Goal: Transaction & Acquisition: Download file/media

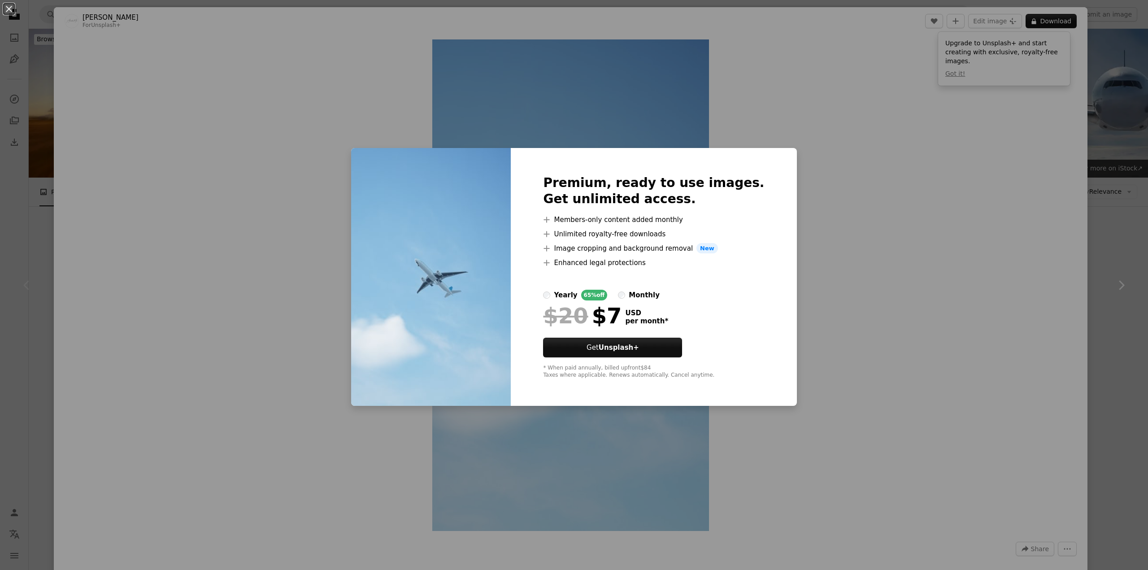
click at [1120, 96] on div "An X shape Premium, ready to use images. Get unlimited access. A plus sign Memb…" at bounding box center [574, 285] width 1148 height 570
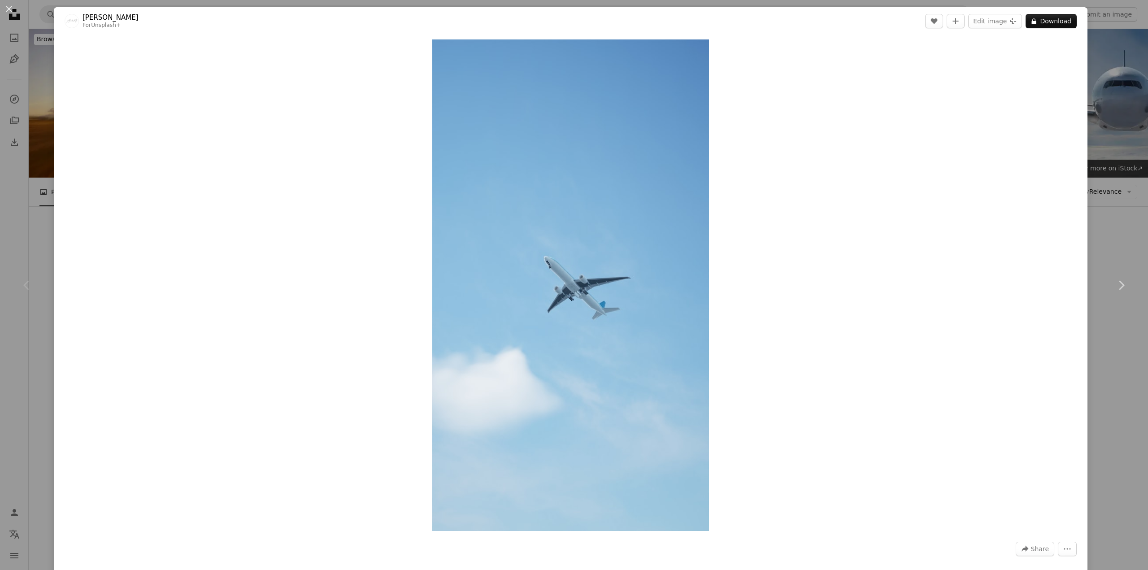
click at [1114, 96] on div "An X shape Chevron left Chevron right Alexander Mils For Unsplash+ A heart A pl…" at bounding box center [574, 285] width 1148 height 570
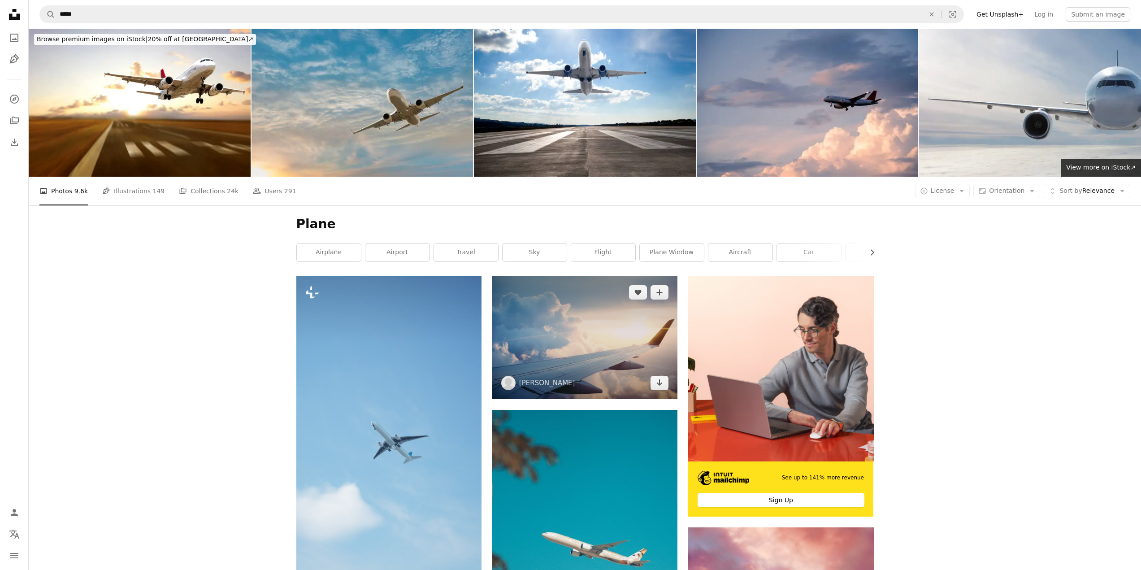
click at [618, 334] on img at bounding box center [584, 337] width 185 height 123
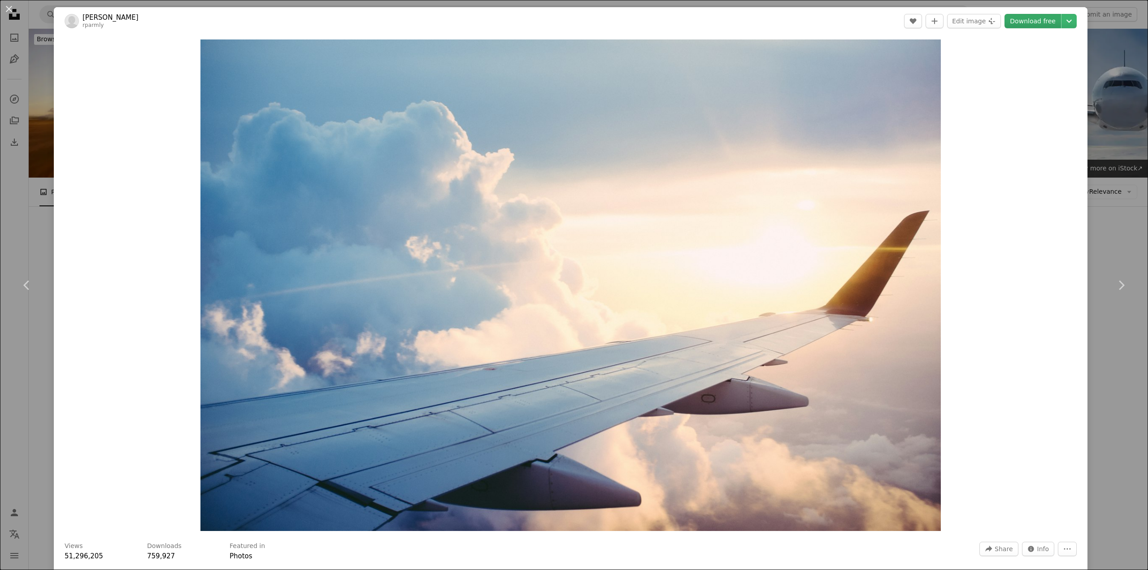
click at [1011, 25] on link "Download free" at bounding box center [1033, 21] width 57 height 14
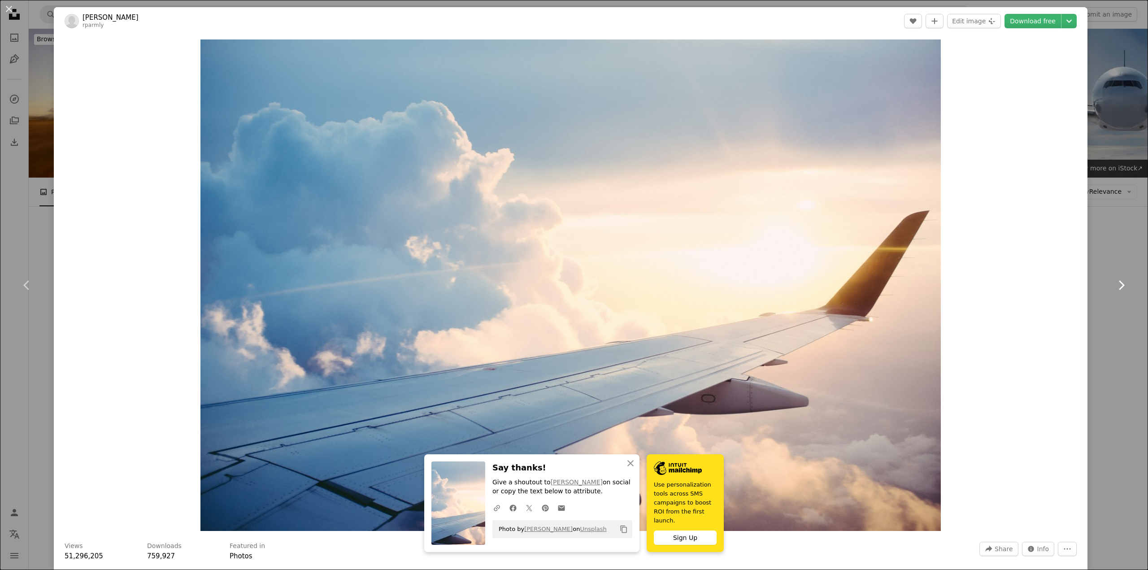
click at [1094, 266] on link "Chevron right" at bounding box center [1121, 285] width 54 height 86
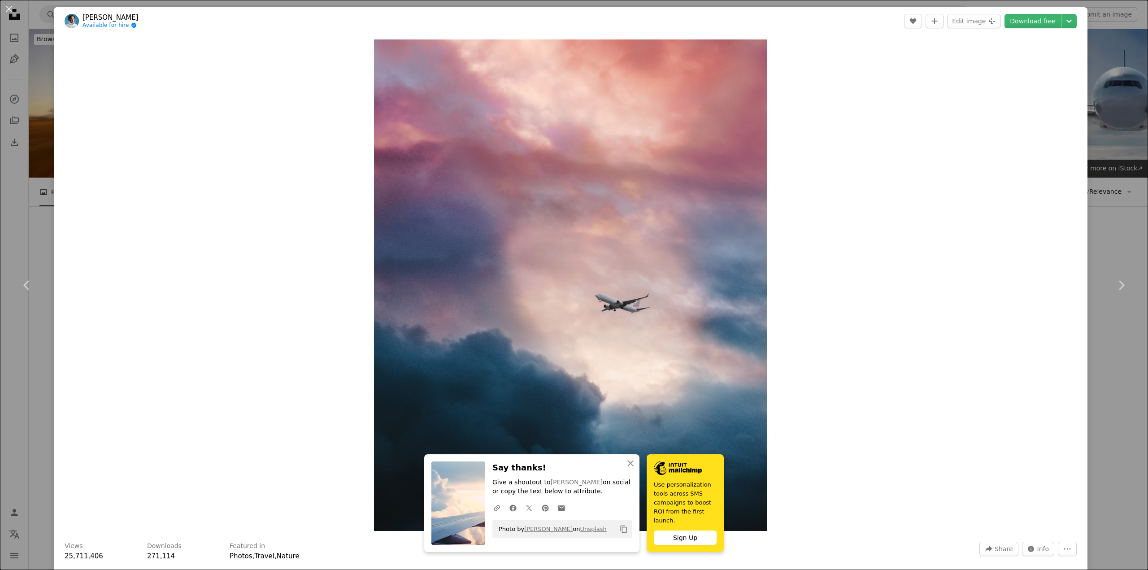
click at [1126, 183] on div "An X shape Chevron left Chevron right An X shape Close Say thanks! Give a shout…" at bounding box center [574, 285] width 1148 height 570
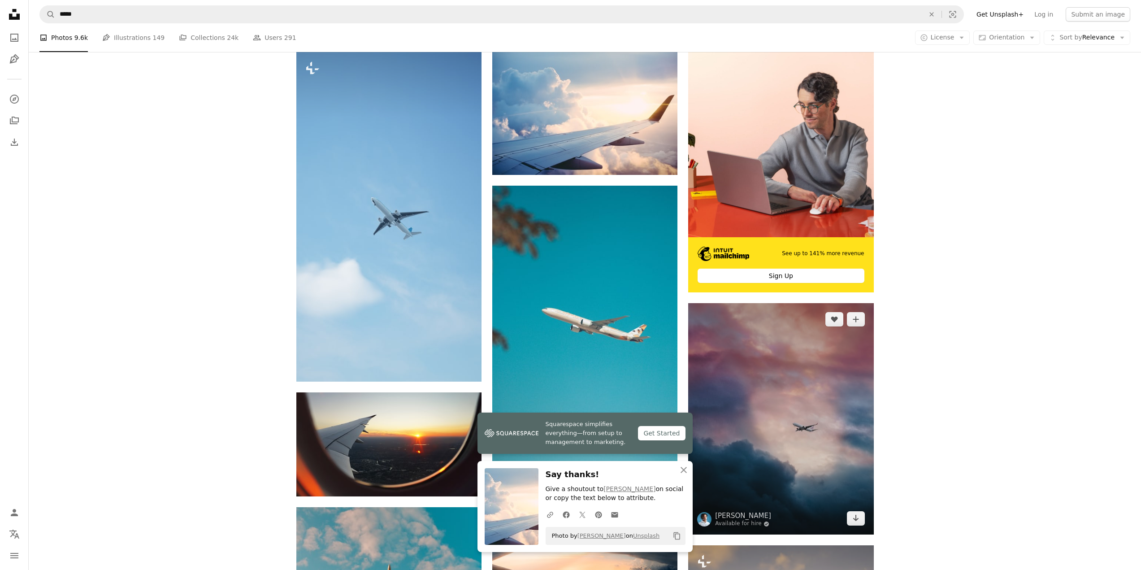
scroll to position [269, 0]
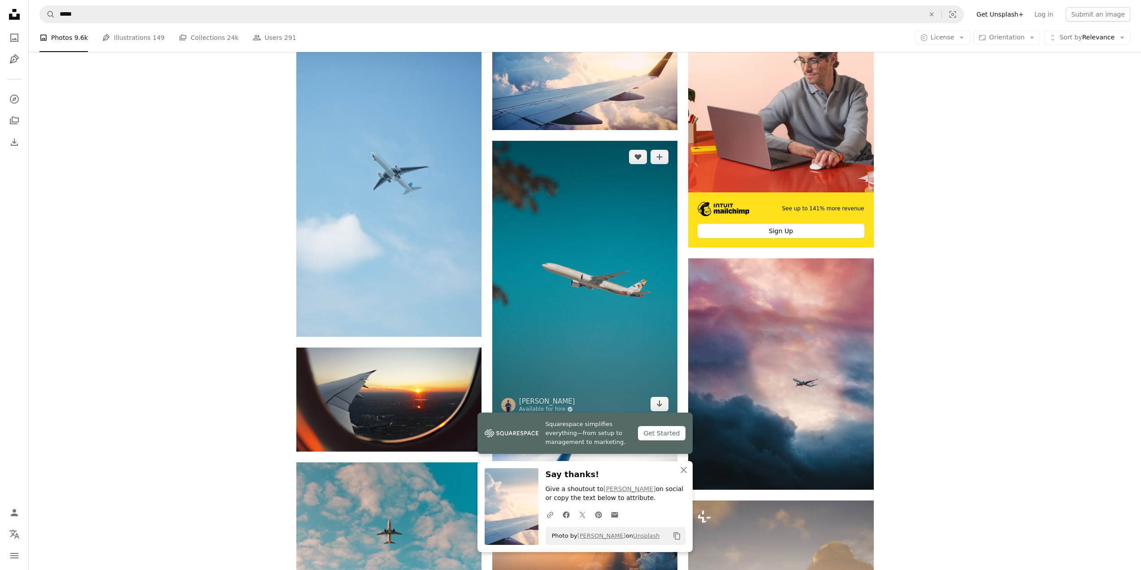
click at [644, 304] on img at bounding box center [584, 280] width 185 height 279
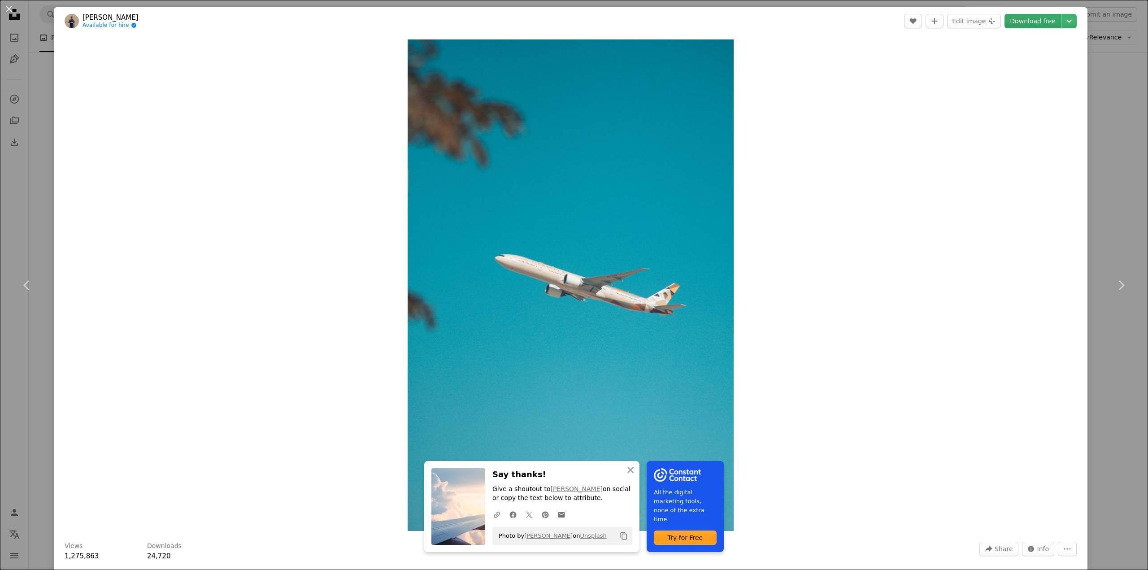
click at [1016, 22] on link "Download free" at bounding box center [1033, 21] width 57 height 14
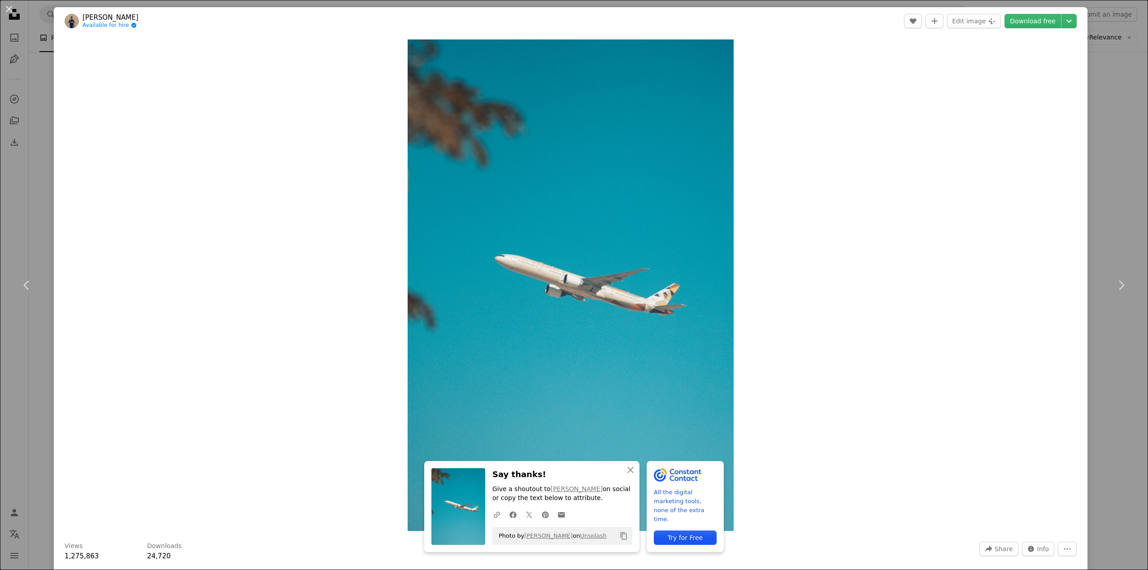
click at [1112, 131] on div "An X shape Chevron left Chevron right An X shape Close Say thanks! Give a shout…" at bounding box center [574, 285] width 1148 height 570
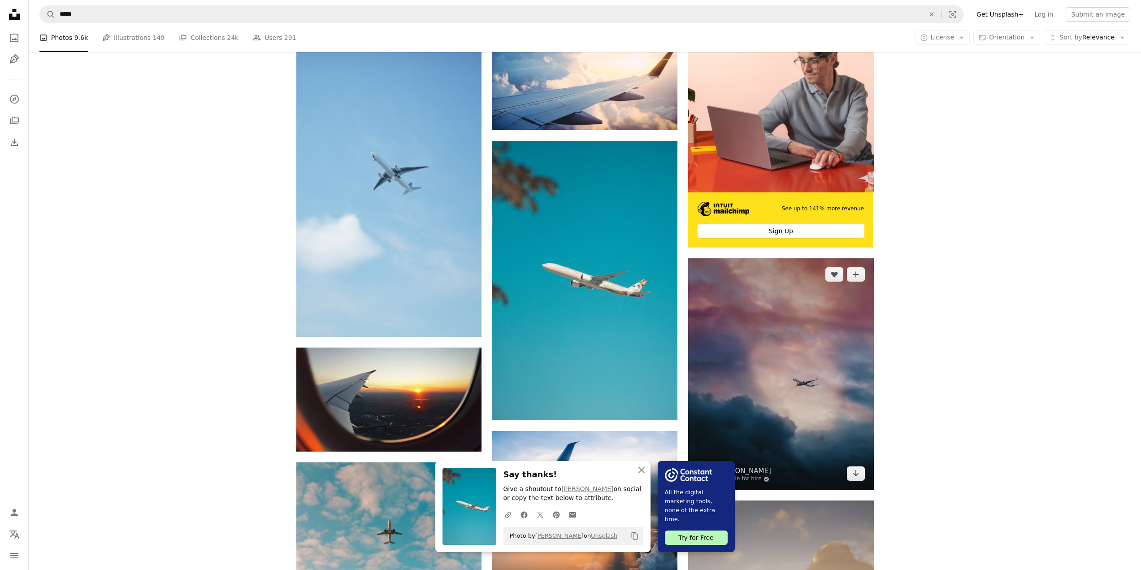
click at [744, 350] on img at bounding box center [780, 374] width 185 height 232
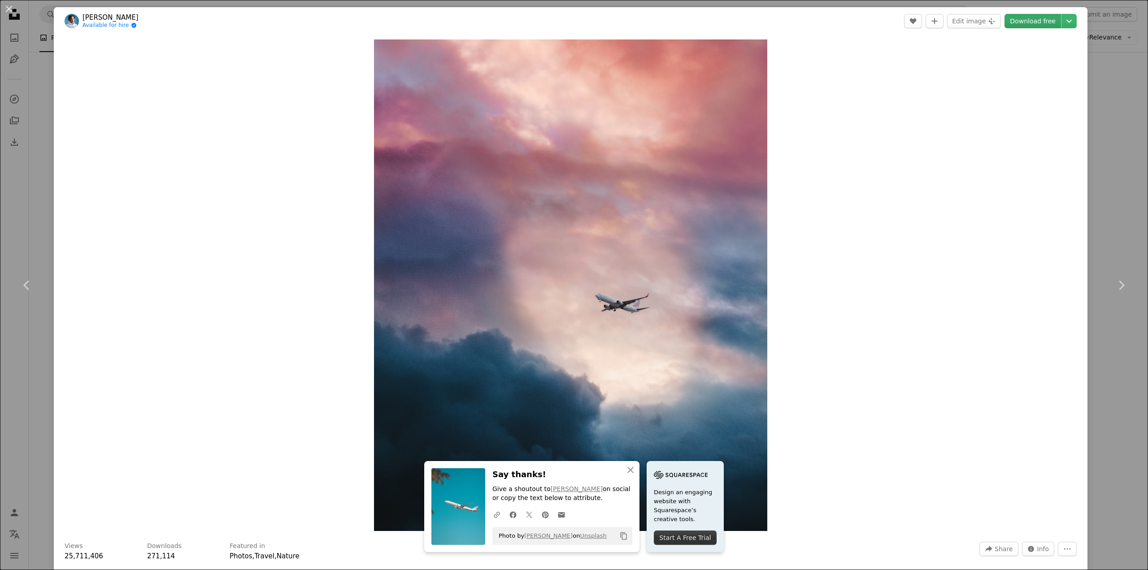
click at [1022, 21] on link "Download free" at bounding box center [1033, 21] width 57 height 14
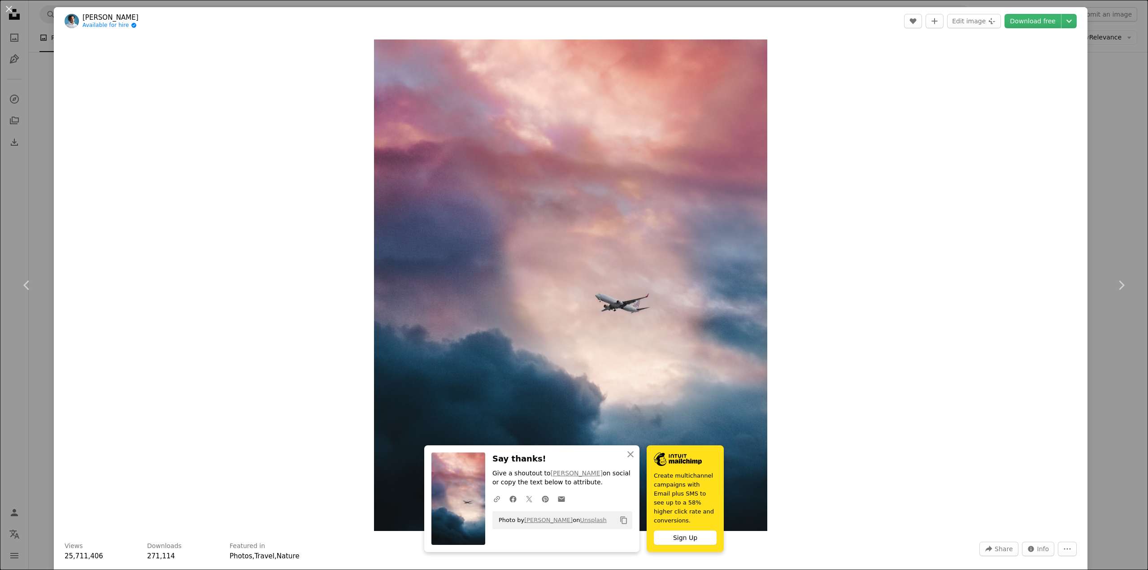
click at [1097, 115] on div "An X shape Chevron left Chevron right An X shape Close Say thanks! Give a shout…" at bounding box center [574, 285] width 1148 height 570
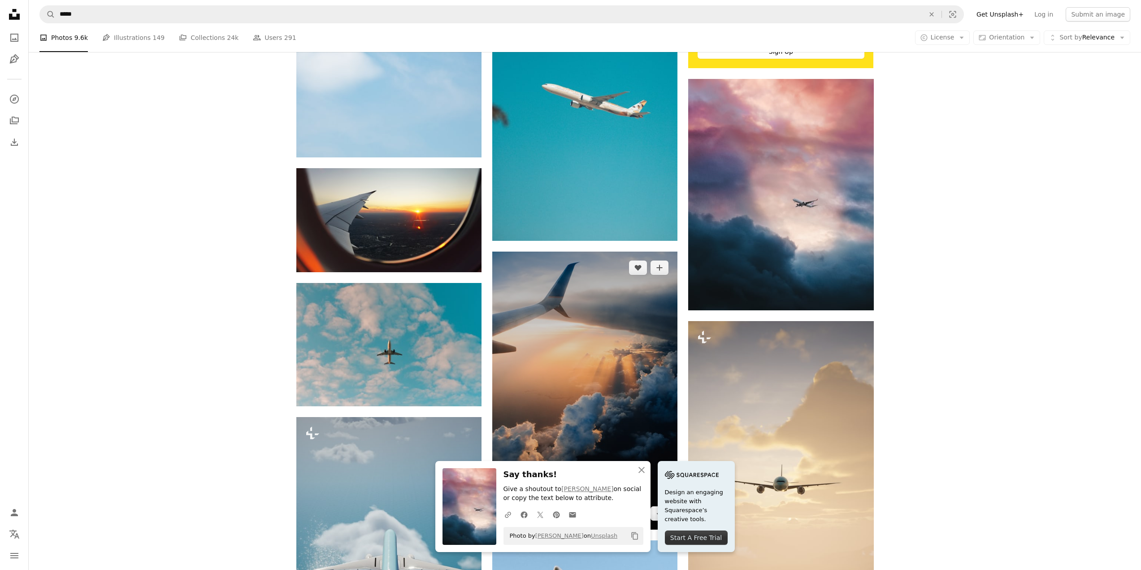
scroll to position [493, 0]
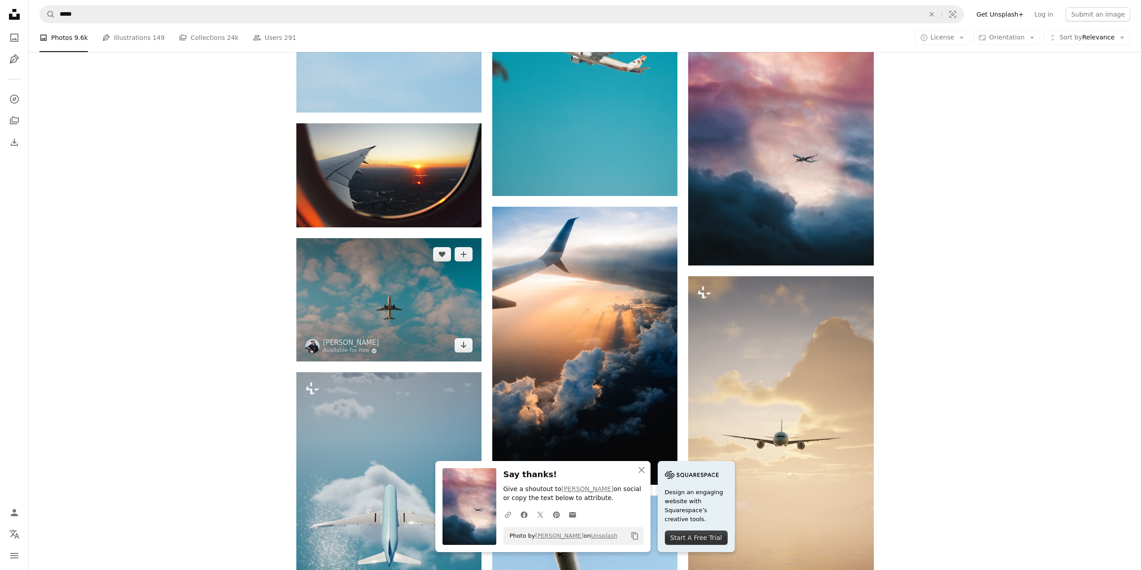
click at [376, 309] on img at bounding box center [388, 299] width 185 height 123
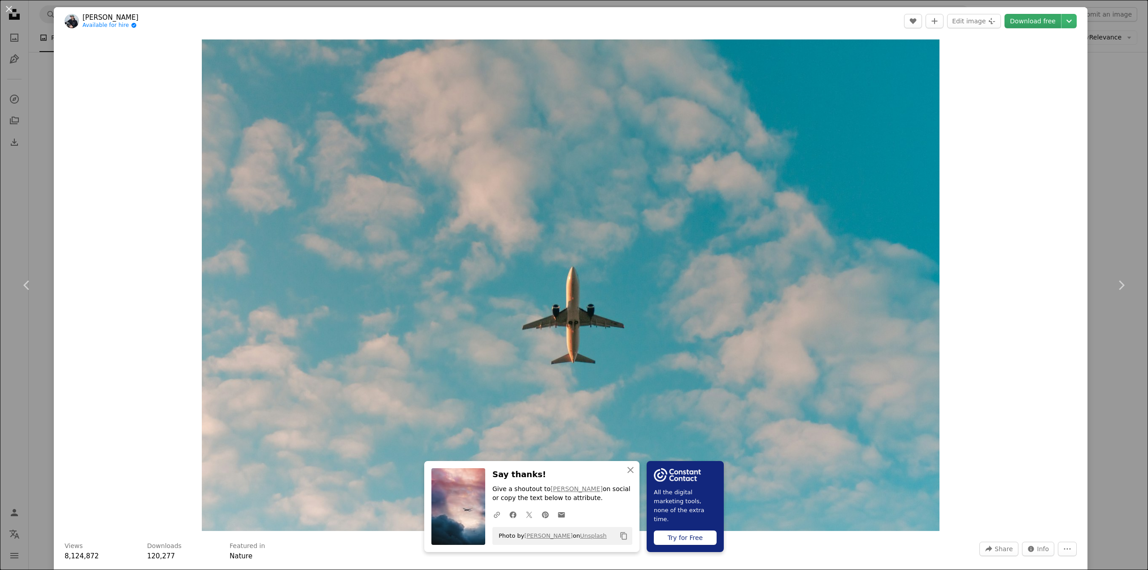
click at [1025, 26] on link "Download free" at bounding box center [1033, 21] width 57 height 14
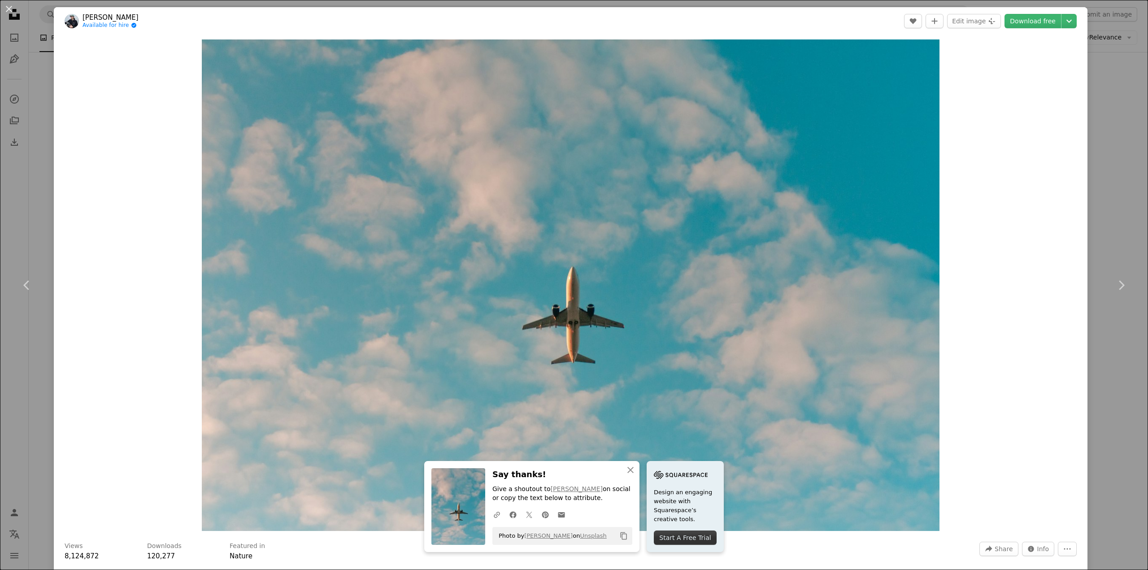
click at [1113, 86] on div "An X shape Chevron left Chevron right An X shape Close Say thanks! Give a shout…" at bounding box center [574, 285] width 1148 height 570
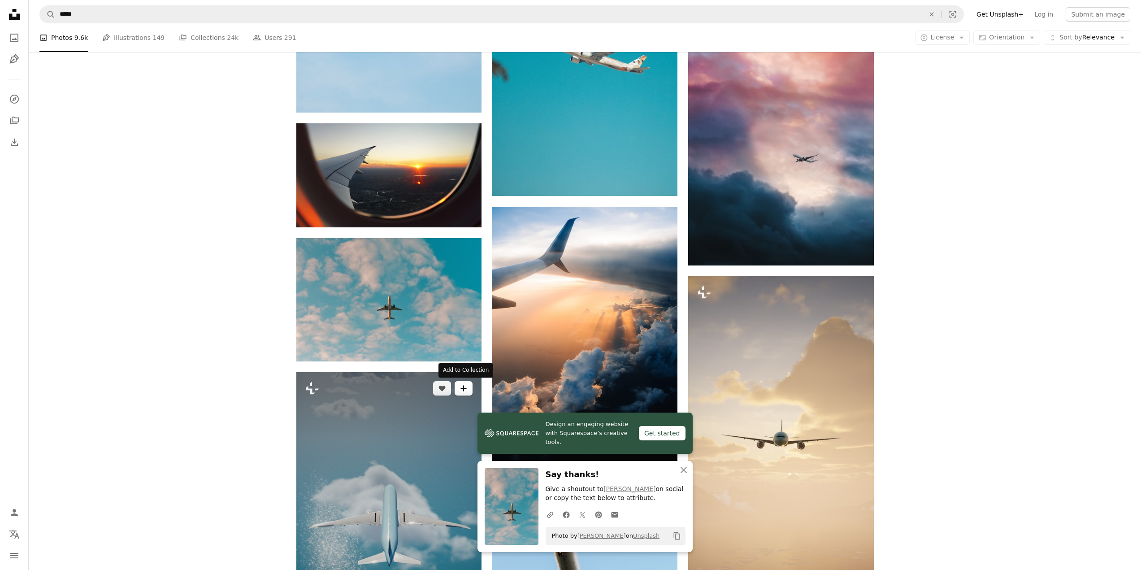
click at [460, 388] on icon "A plus sign" at bounding box center [463, 388] width 7 height 7
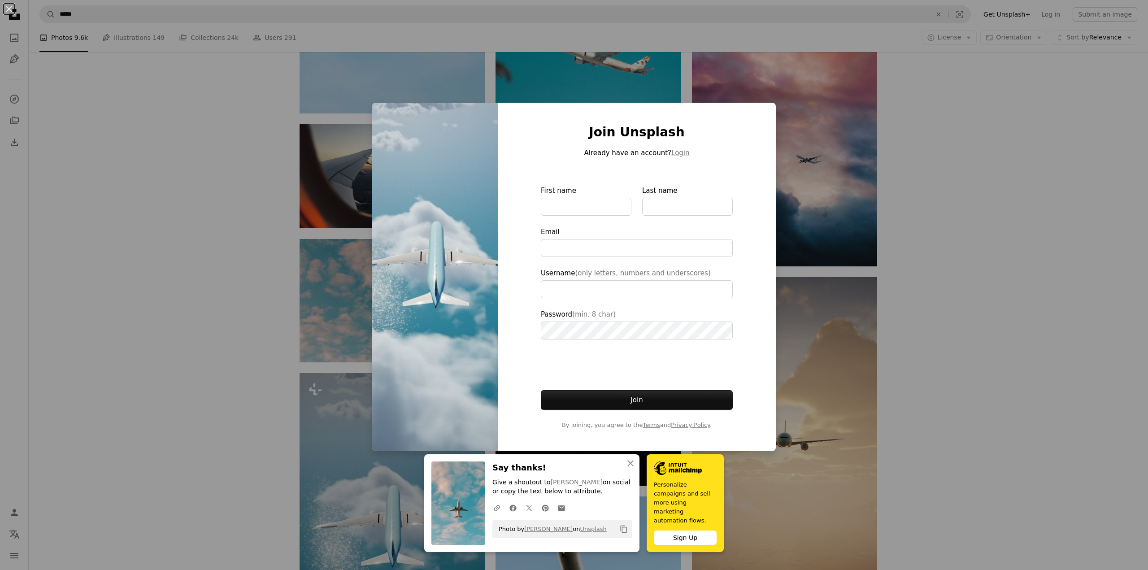
click at [332, 411] on div "An X shape An X shape Close Say thanks! Give a shoutout to [PERSON_NAME] on soc…" at bounding box center [574, 285] width 1148 height 570
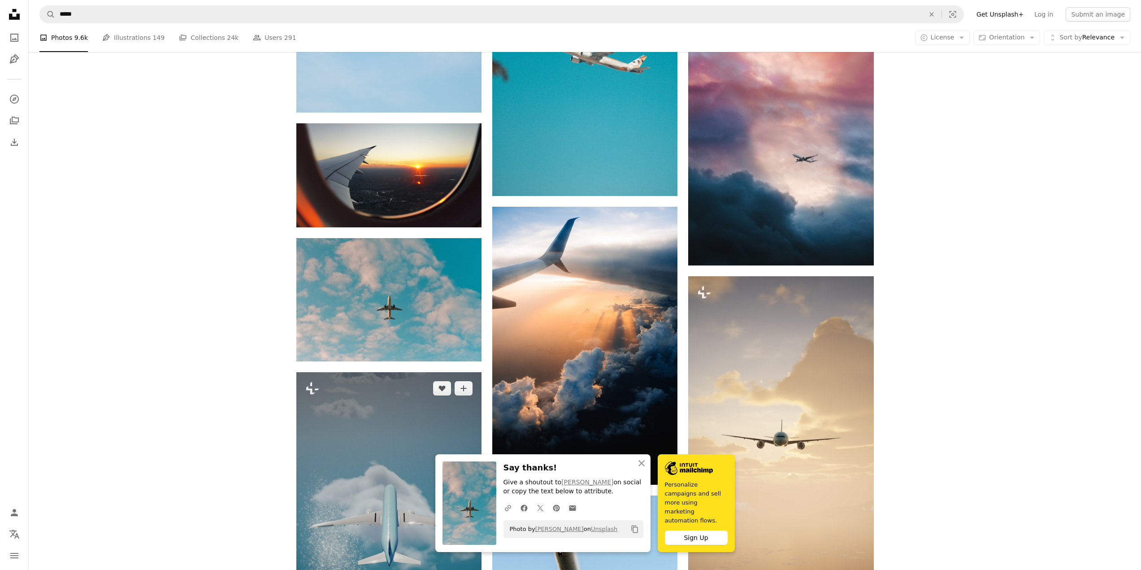
click at [351, 444] on img at bounding box center [388, 537] width 185 height 330
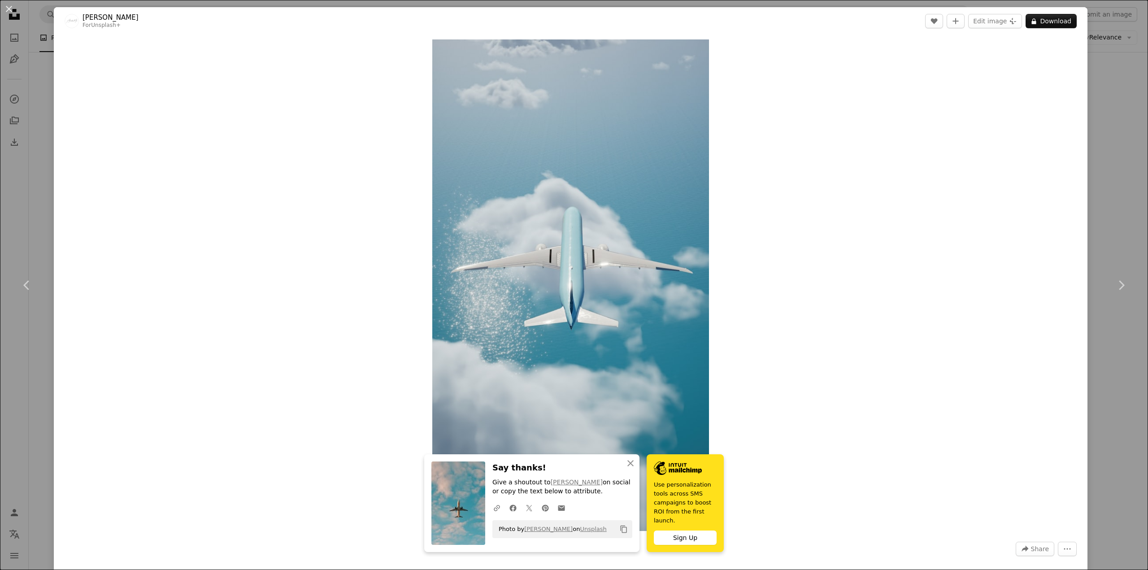
click at [1092, 94] on div "An X shape Chevron left Chevron right An X shape Close Say thanks! Give a shout…" at bounding box center [574, 285] width 1148 height 570
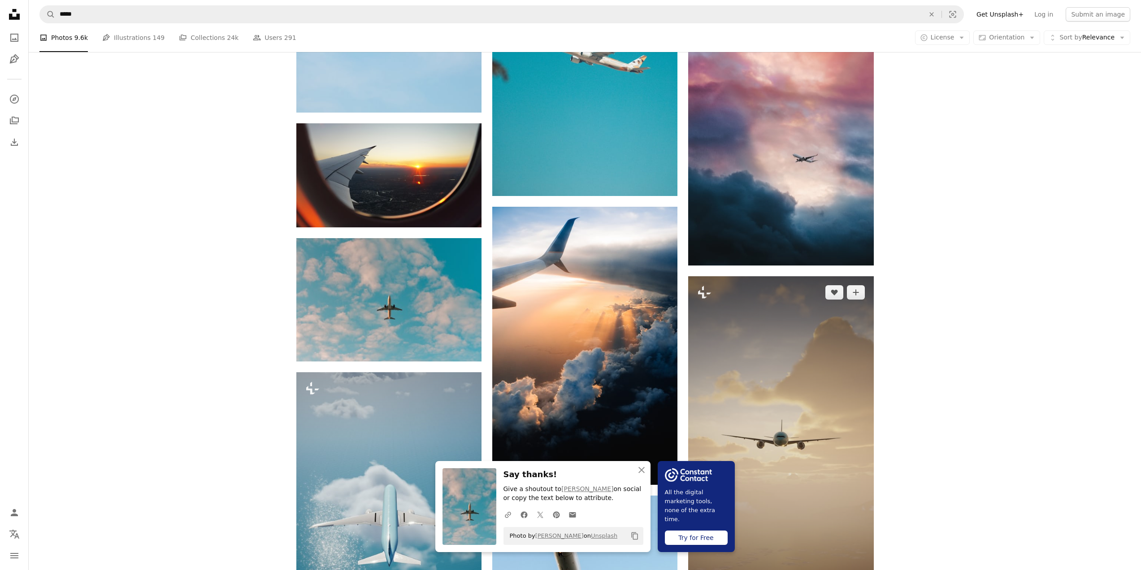
click at [838, 394] on img at bounding box center [780, 441] width 185 height 330
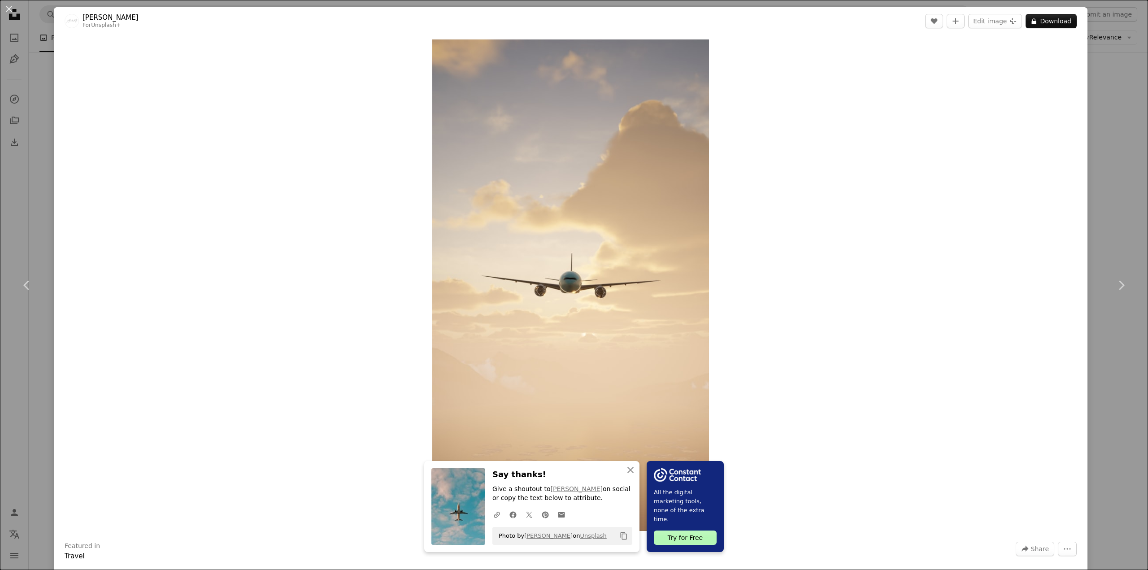
click at [1102, 94] on div "An X shape Chevron left Chevron right An X shape Close Say thanks! Give a shout…" at bounding box center [574, 285] width 1148 height 570
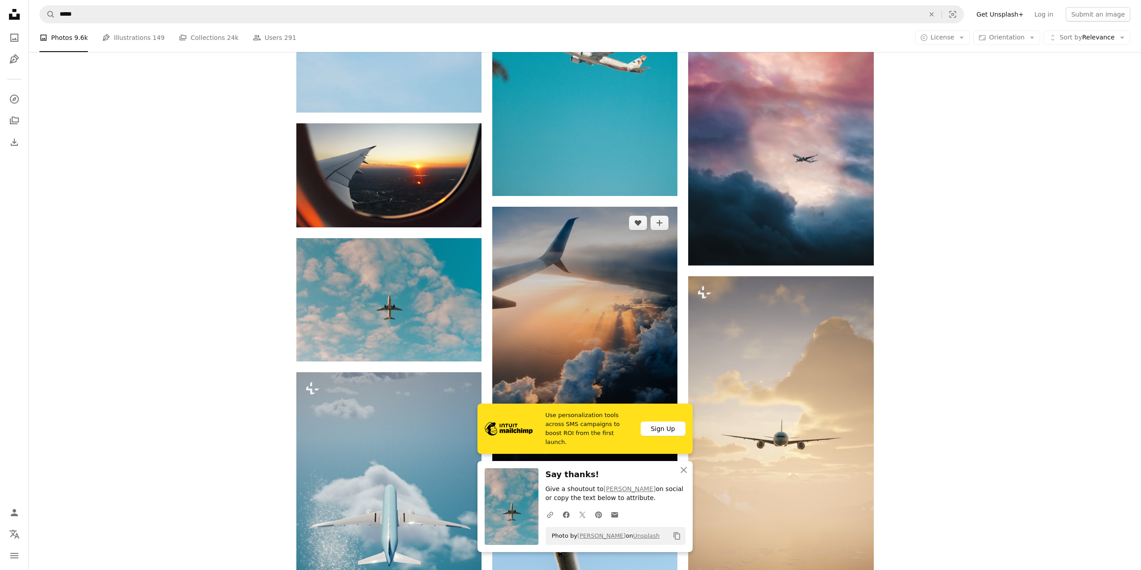
click at [591, 339] on img at bounding box center [584, 346] width 185 height 278
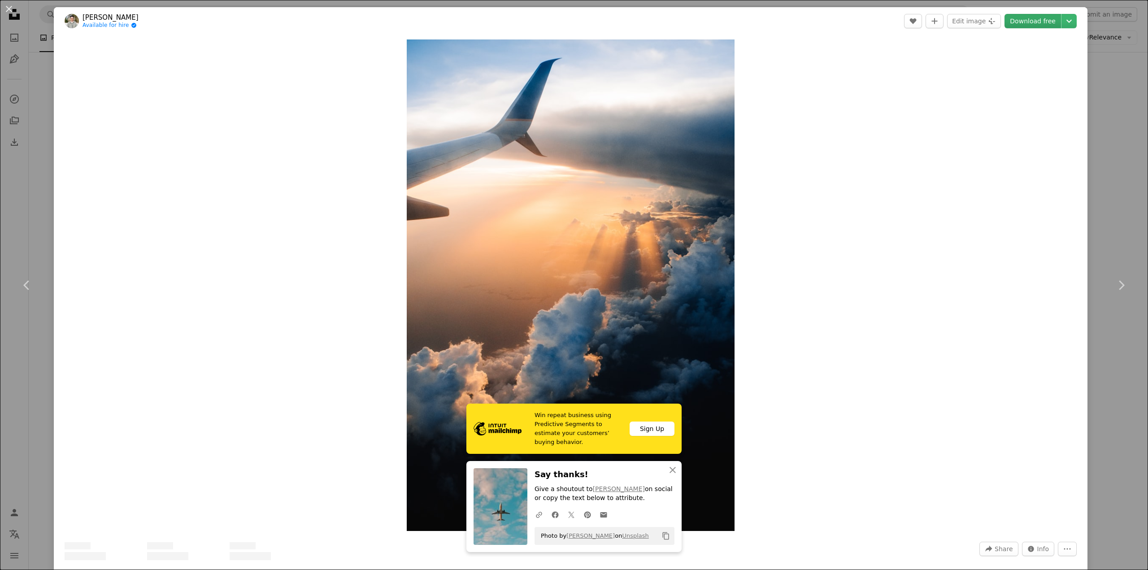
click at [1017, 18] on link "Download free" at bounding box center [1033, 21] width 57 height 14
click at [1095, 119] on div "An X shape Chevron left Chevron right Use personalization tools across SMS camp…" at bounding box center [574, 285] width 1148 height 570
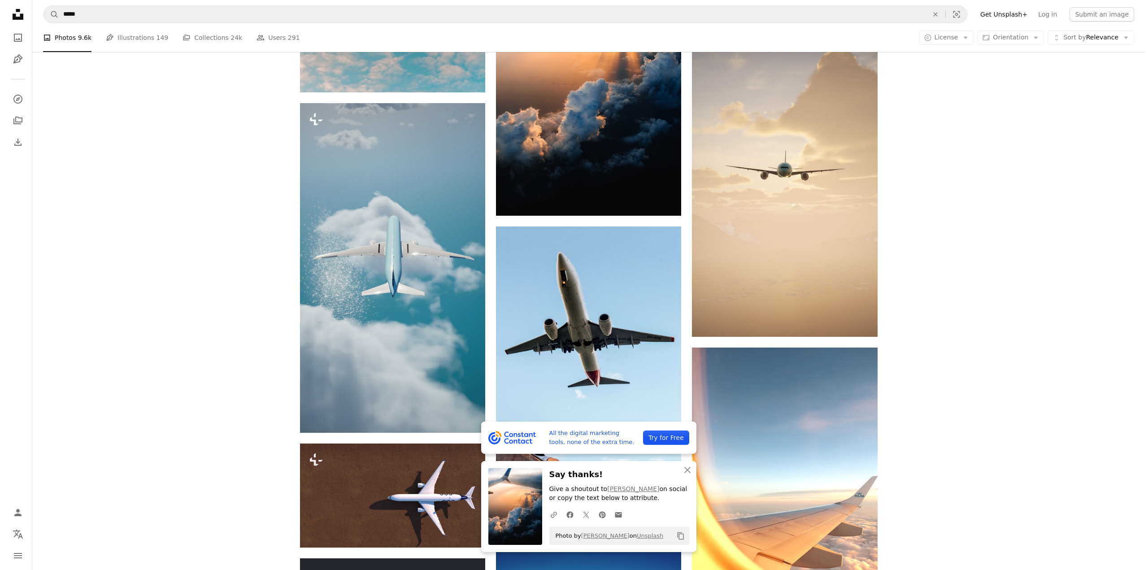
scroll to position [942, 0]
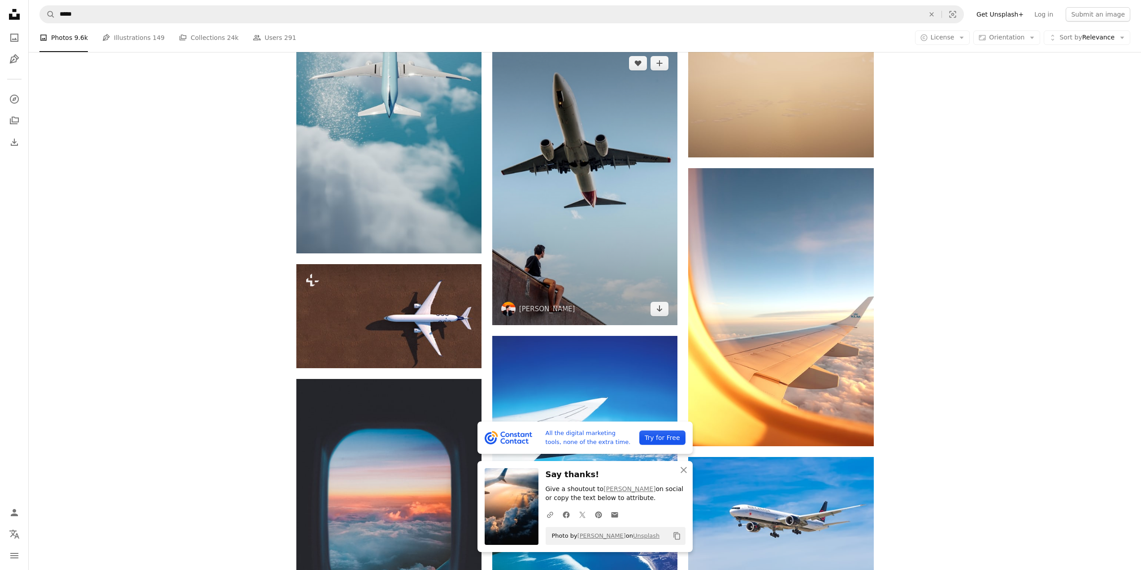
click at [615, 220] on img at bounding box center [584, 186] width 185 height 278
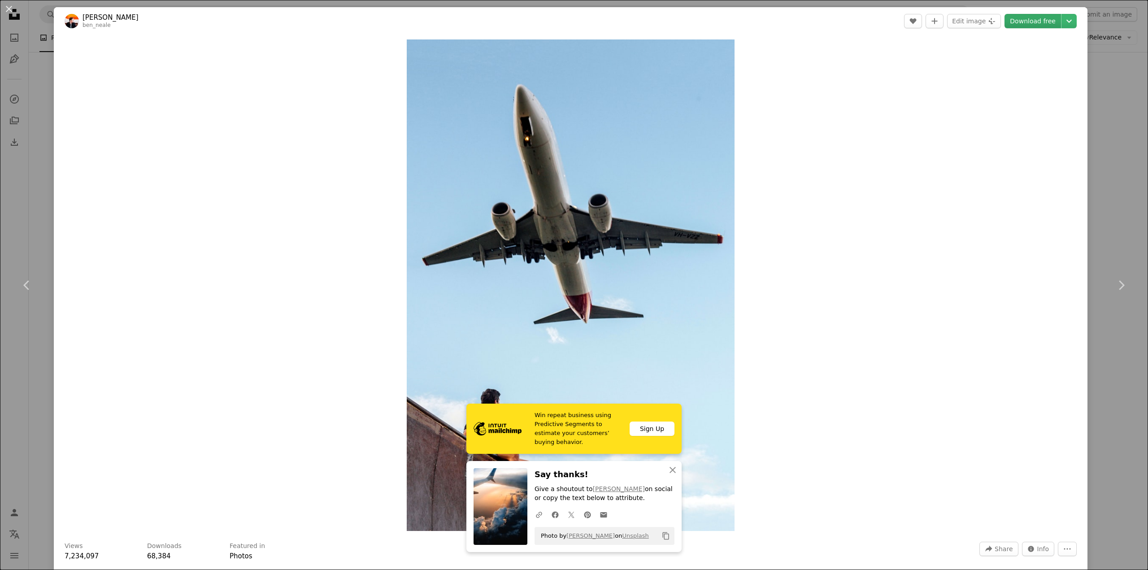
click at [1021, 22] on link "Download free" at bounding box center [1033, 21] width 57 height 14
